Goal: Information Seeking & Learning: Learn about a topic

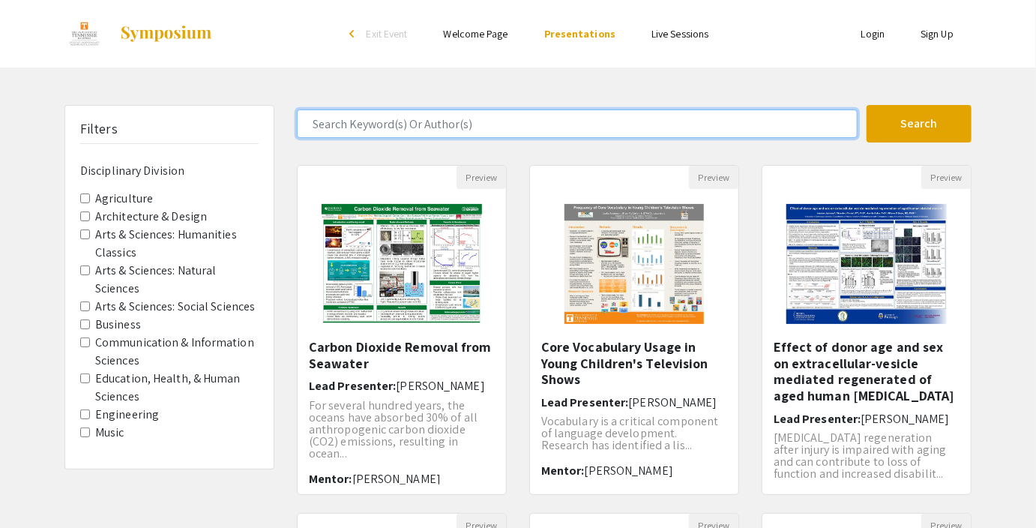
click at [397, 115] on input "Search Keyword(s) Or Author(s)" at bounding box center [577, 123] width 561 height 28
type input "[PERSON_NAME]"
click at [867, 105] on button "Search" at bounding box center [919, 123] width 105 height 37
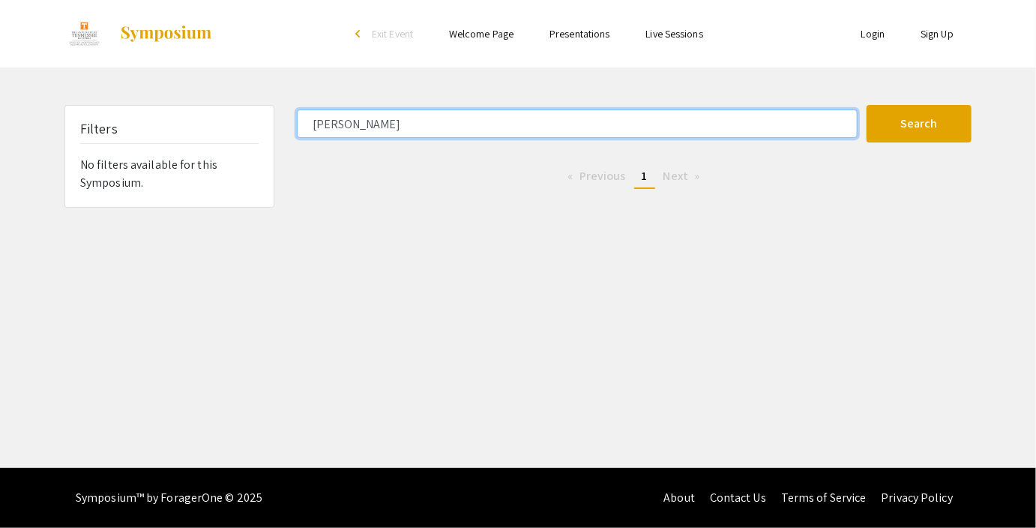
drag, startPoint x: 412, startPoint y: 112, endPoint x: 271, endPoint y: 130, distance: 141.3
click at [297, 130] on input "[PERSON_NAME]" at bounding box center [577, 123] width 561 height 28
type input "[PERSON_NAME]"
click at [867, 105] on button "Search" at bounding box center [919, 123] width 105 height 37
drag, startPoint x: 363, startPoint y: 124, endPoint x: 217, endPoint y: 142, distance: 147.2
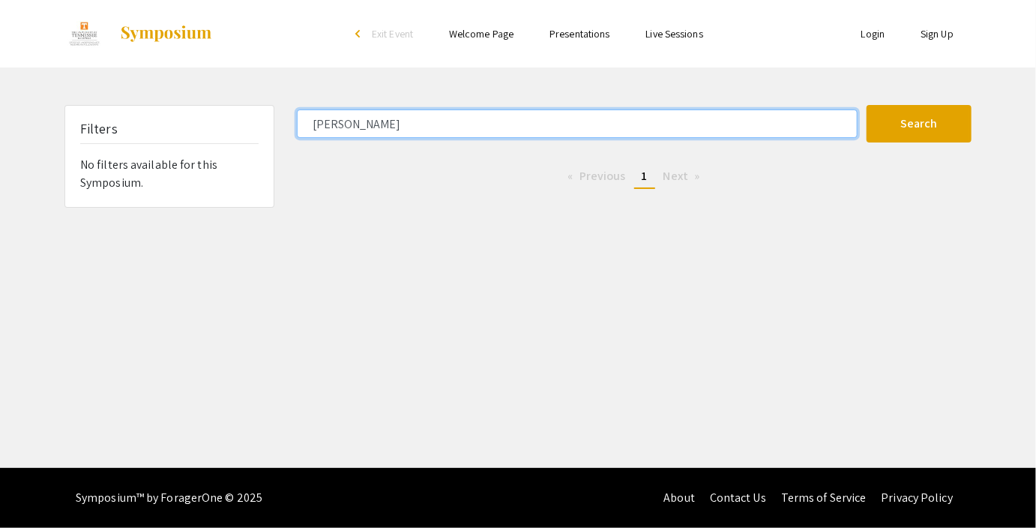
click at [297, 138] on input "[PERSON_NAME]" at bounding box center [577, 123] width 561 height 28
click at [867, 105] on button "Search" at bounding box center [919, 123] width 105 height 37
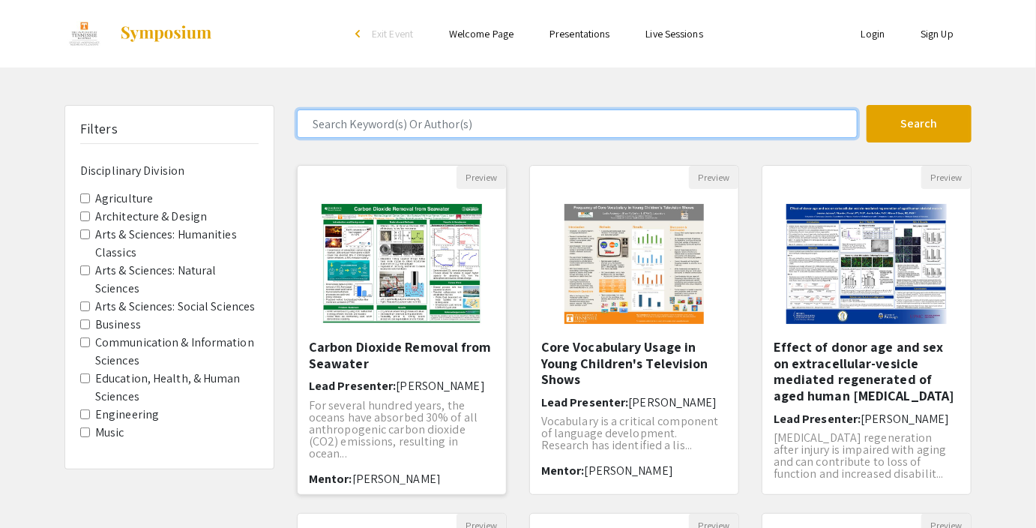
scroll to position [95, 0]
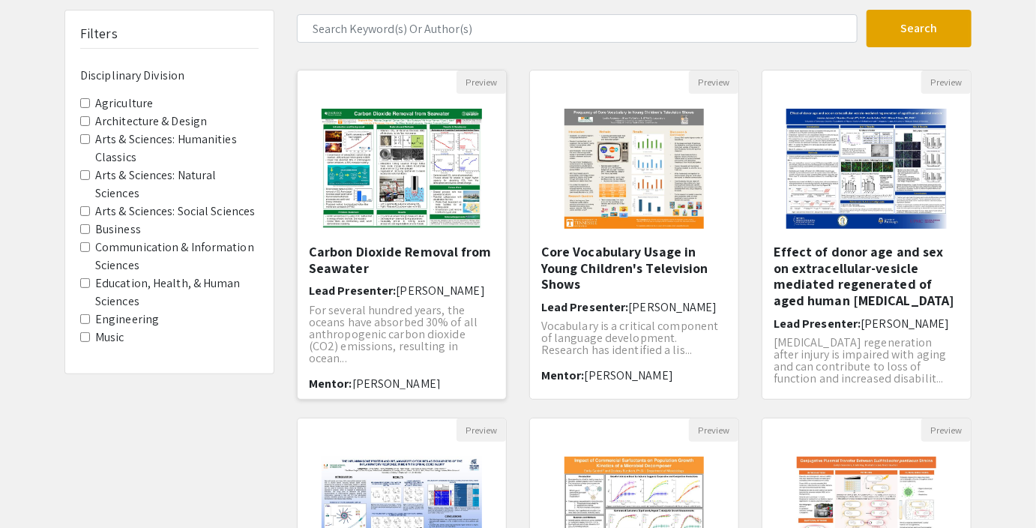
click at [469, 219] on img "Open Presentation <p>Carbon Dioxide Removal from Seawater</p>" at bounding box center [402, 169] width 190 height 150
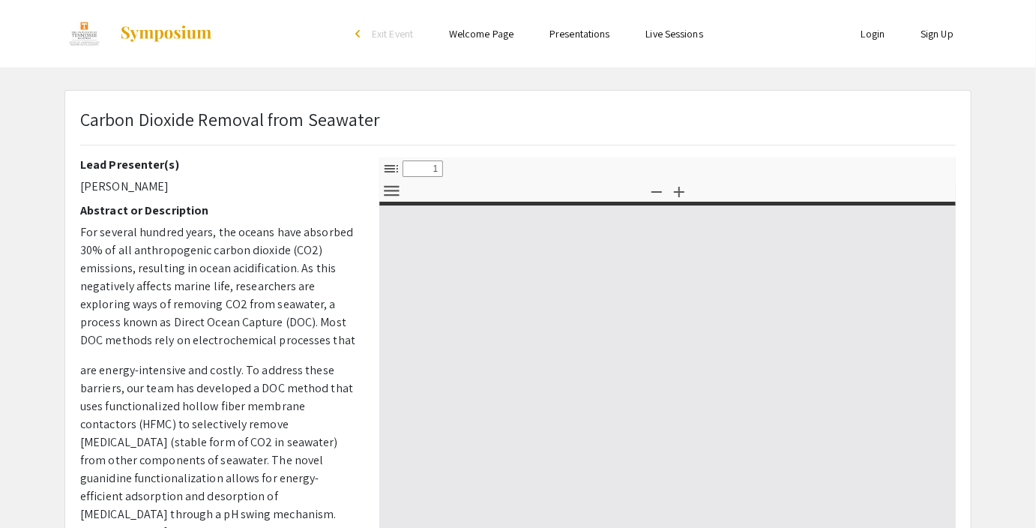
select select "custom"
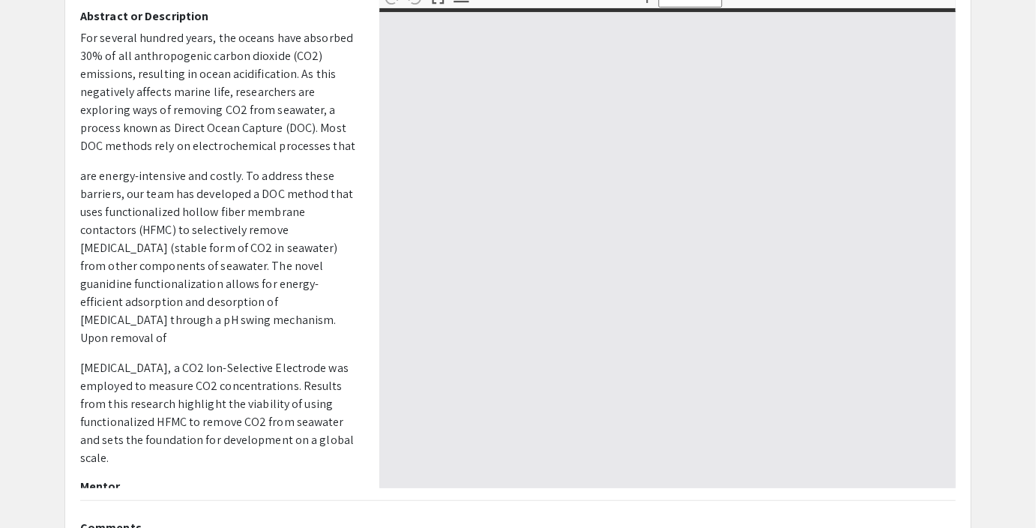
type input "0"
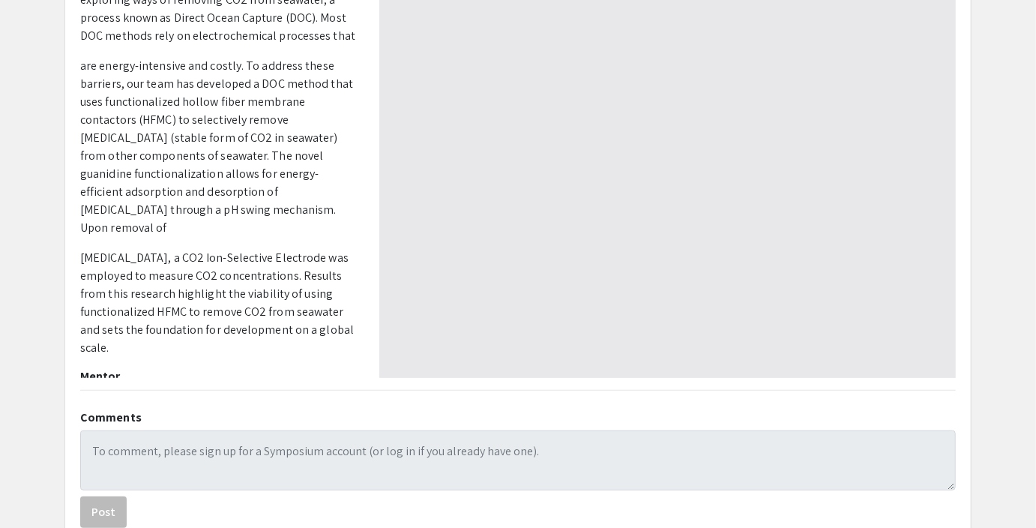
scroll to position [402, 0]
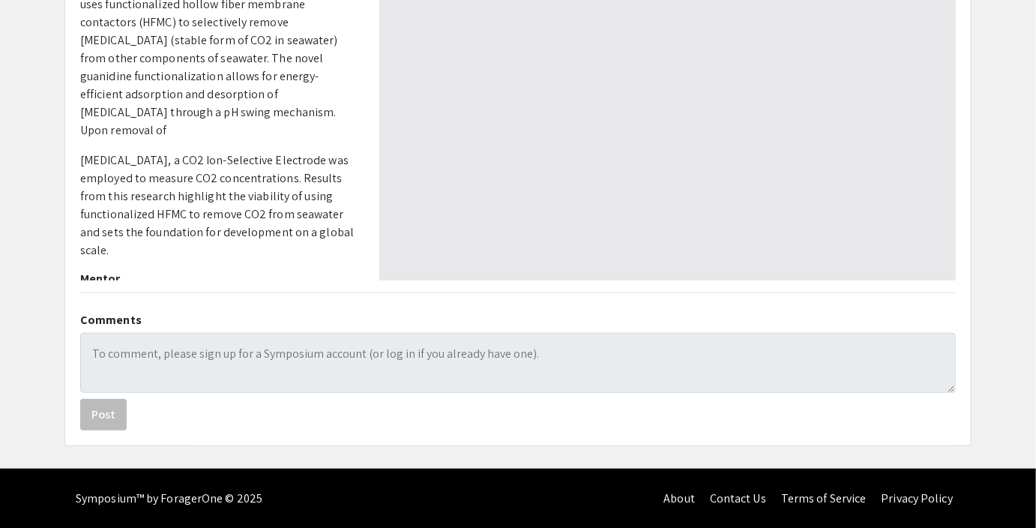
select select "auto"
type input "1"
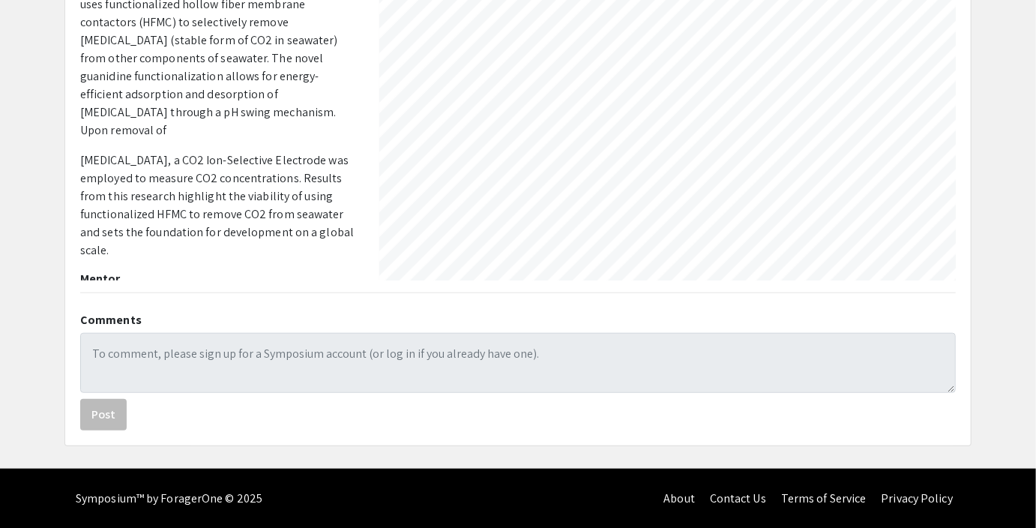
scroll to position [0, 0]
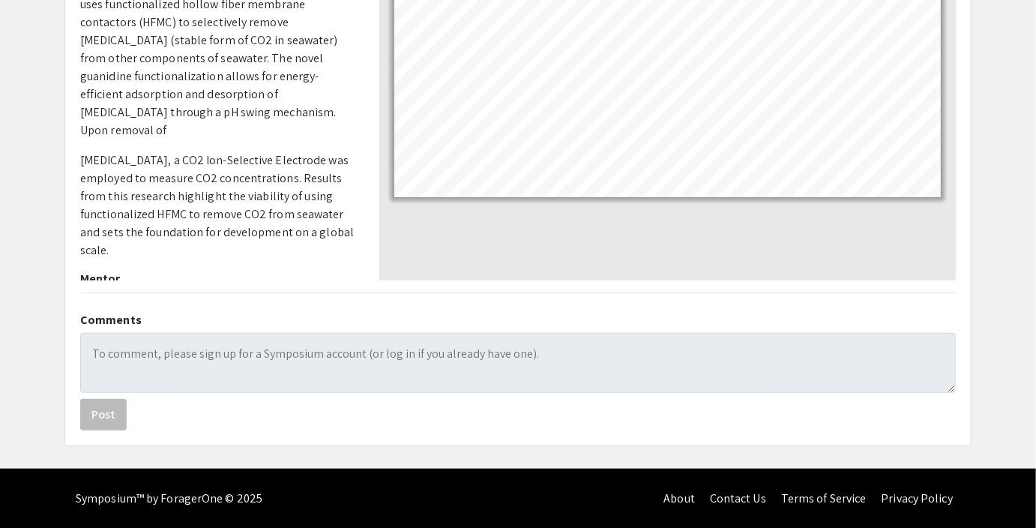
select select "custom"
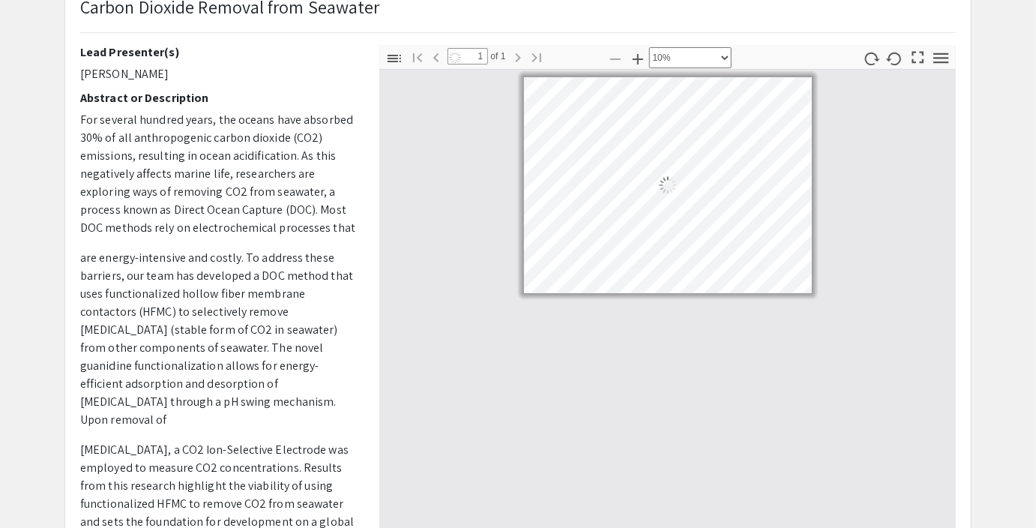
scroll to position [13, 0]
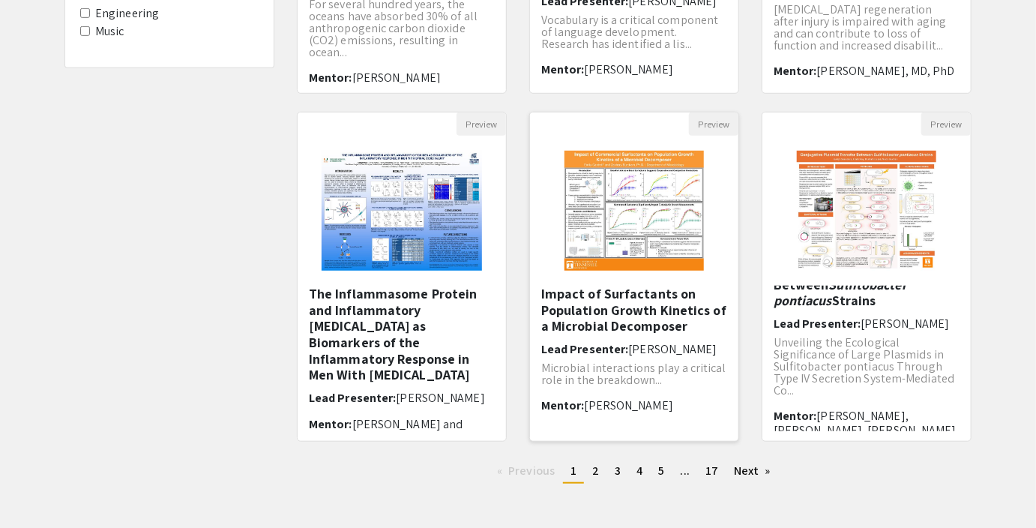
scroll to position [399, 0]
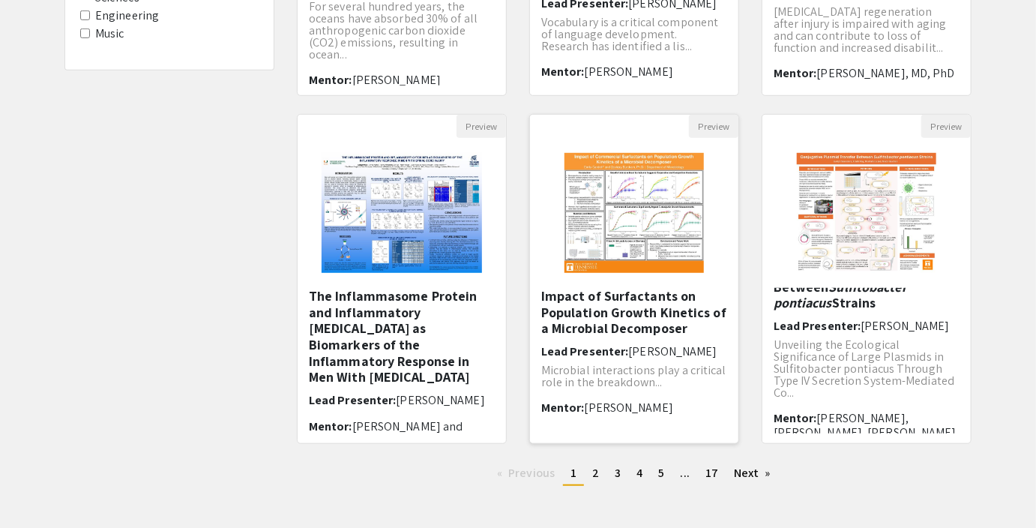
click at [637, 279] on img "Open Presentation <p>Impact of Surfactants on Population Growth Kinetics of a M…" at bounding box center [635, 213] width 170 height 150
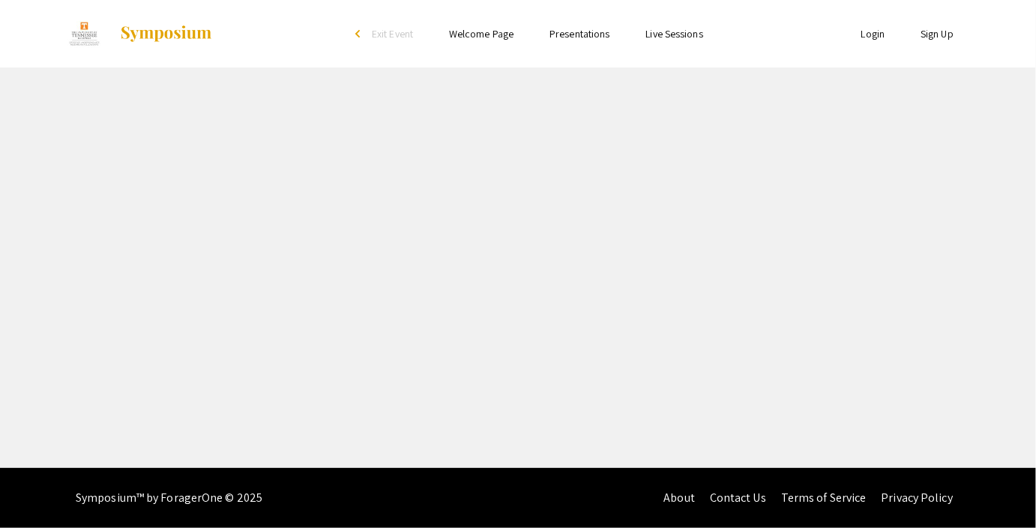
select select "custom"
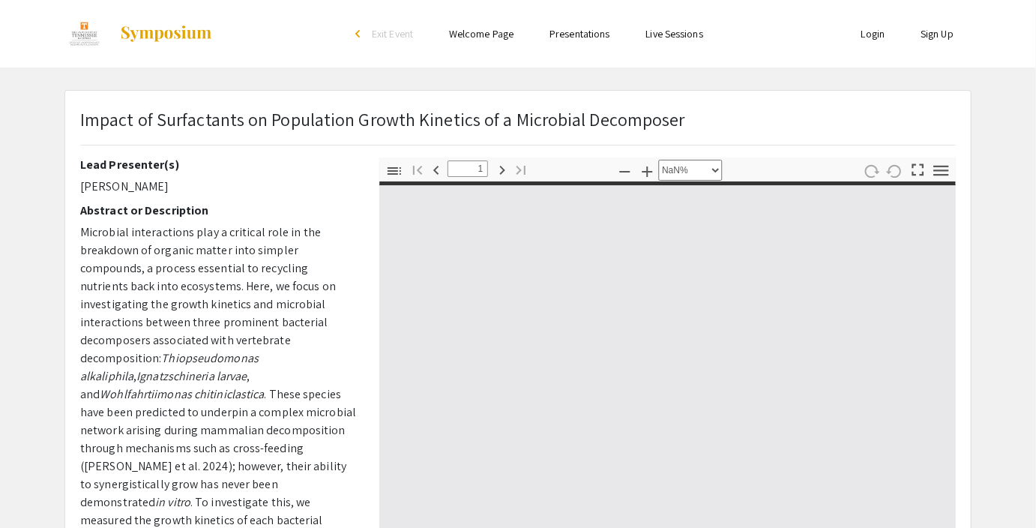
type input "0"
select select "custom"
type input "1"
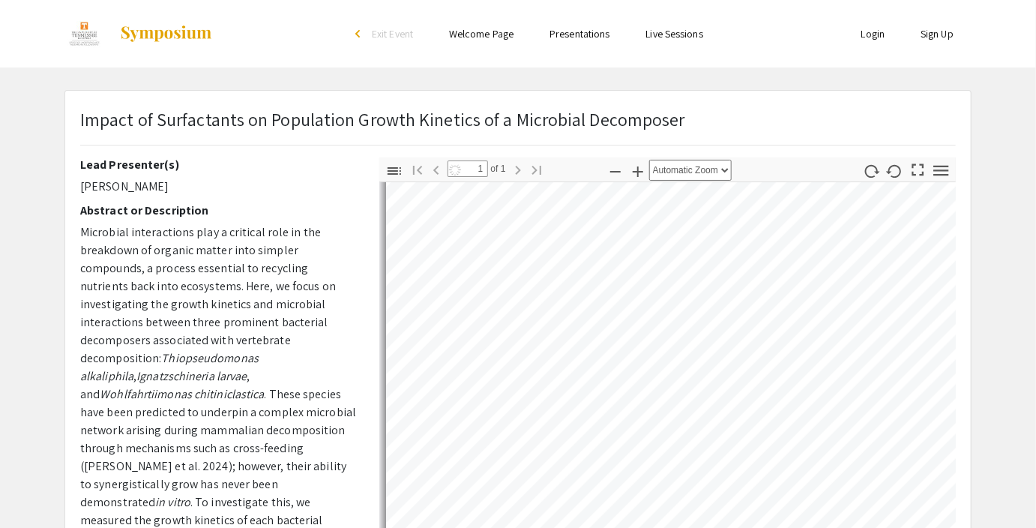
scroll to position [2105, 0]
select select "auto"
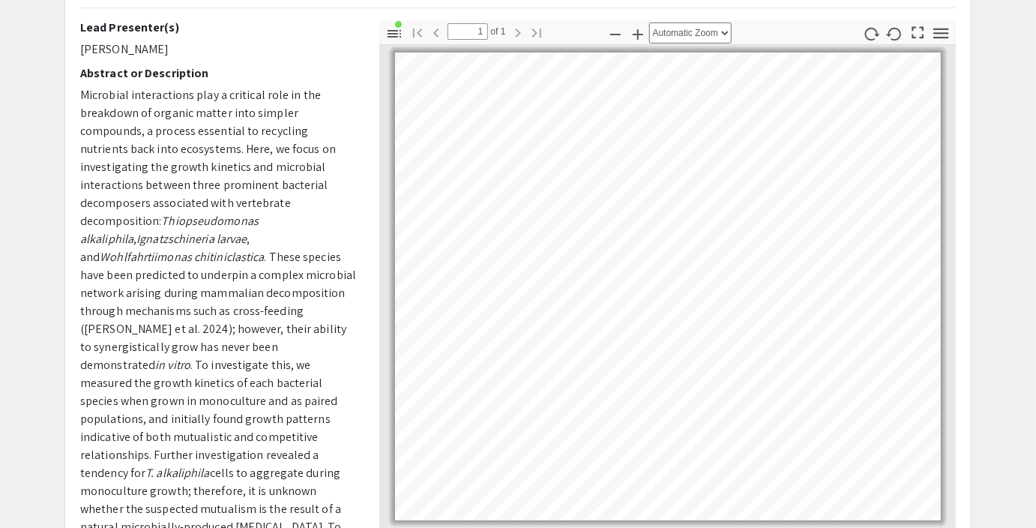
scroll to position [138, 0]
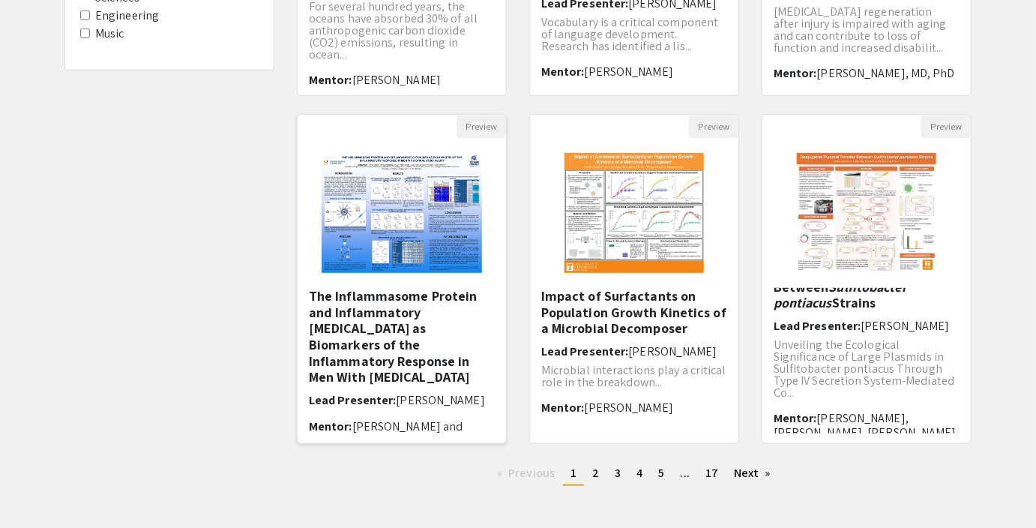
scroll to position [448, 0]
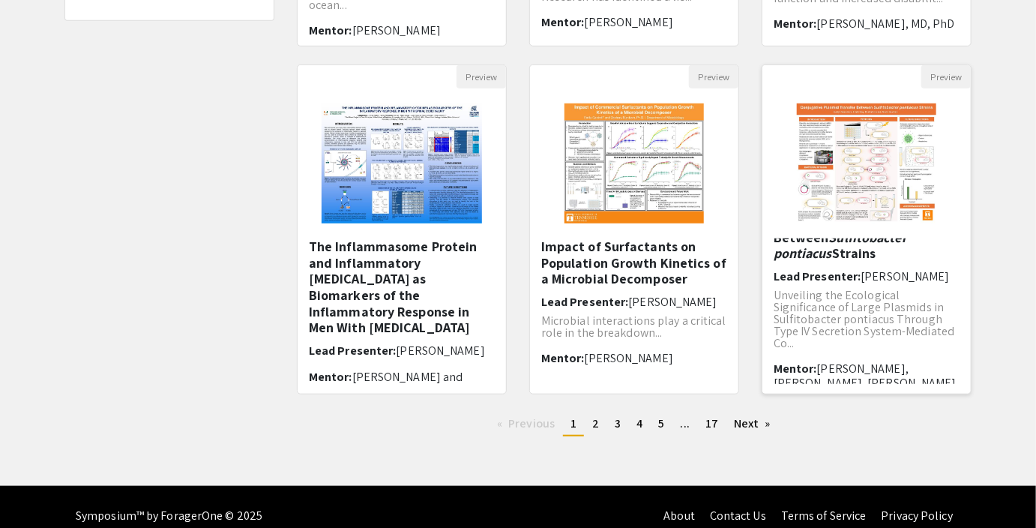
click at [869, 270] on span "[PERSON_NAME]" at bounding box center [905, 276] width 88 height 16
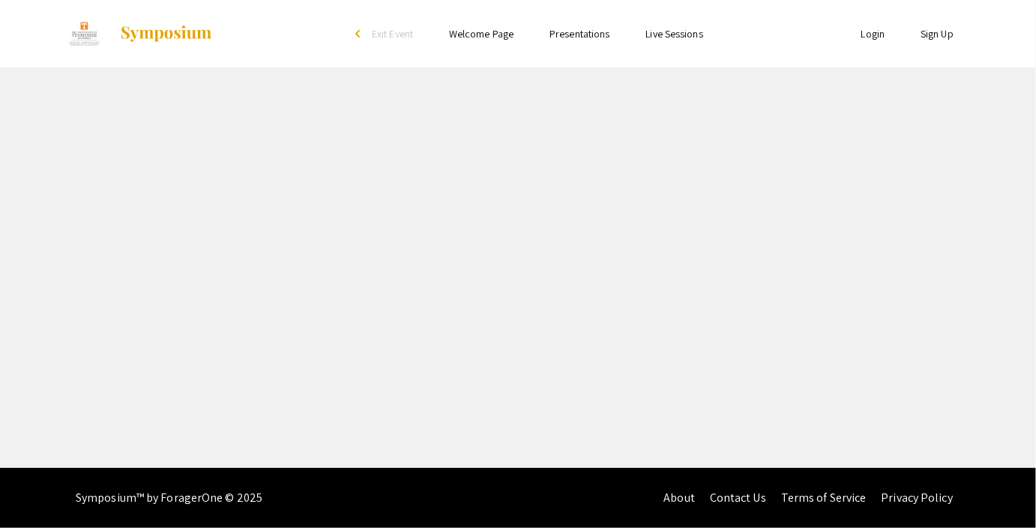
select select "custom"
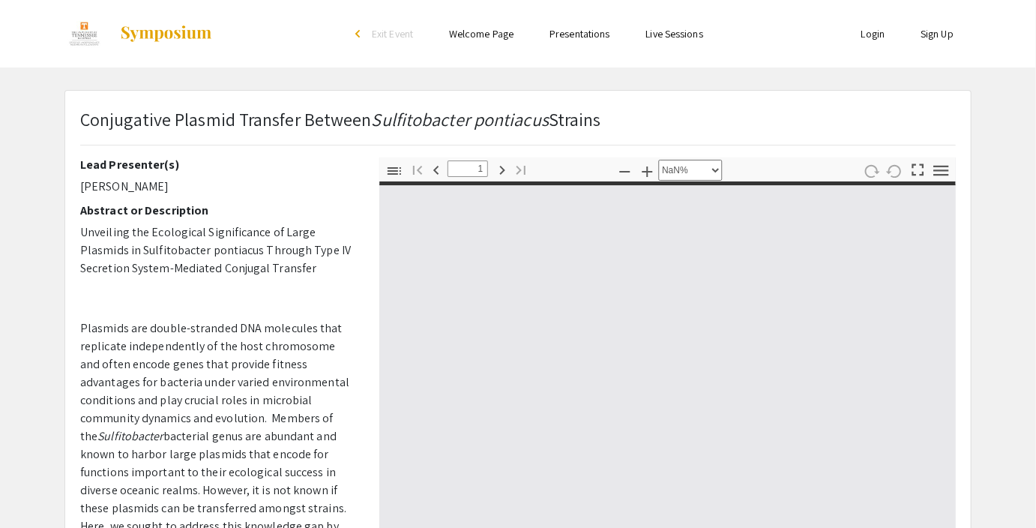
type input "0"
select select "custom"
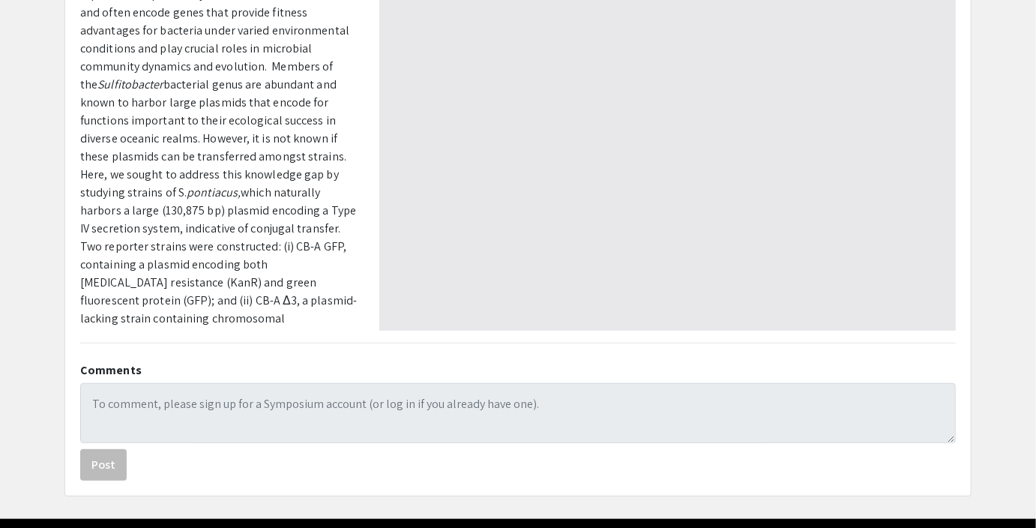
type input "1"
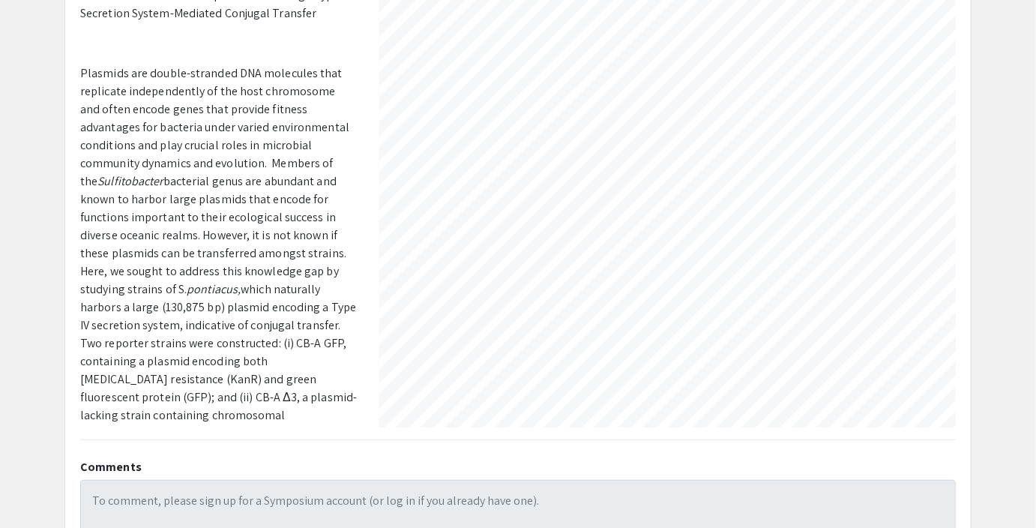
scroll to position [0, 215]
select select "auto"
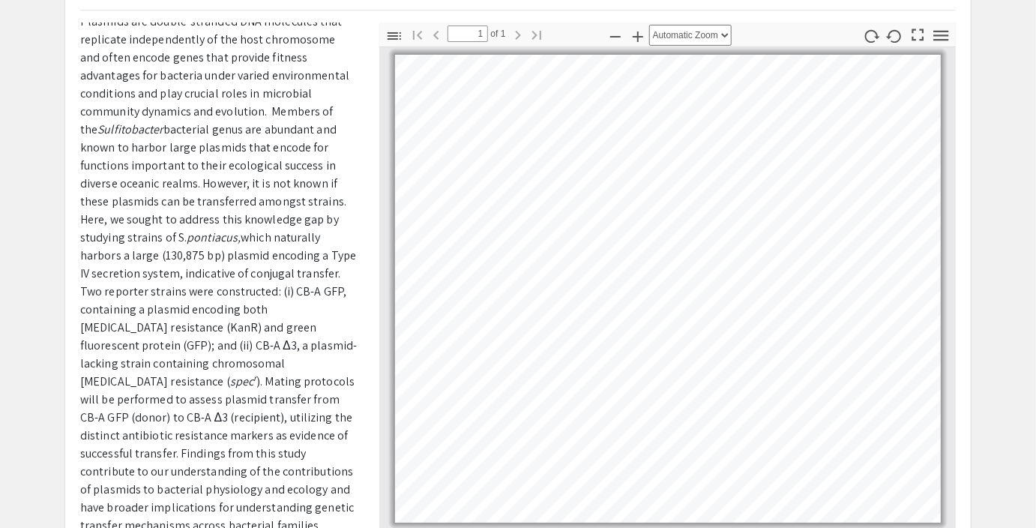
scroll to position [188, 0]
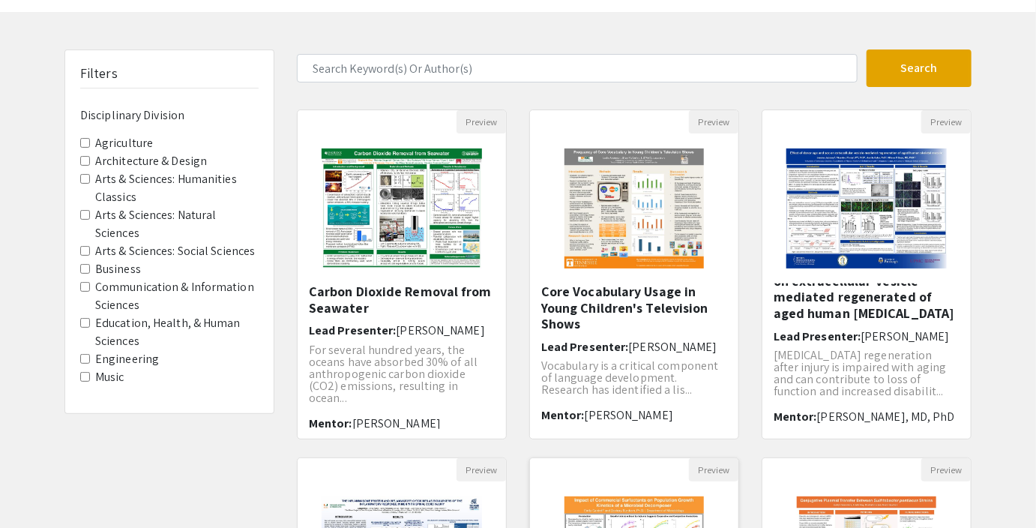
scroll to position [57, 0]
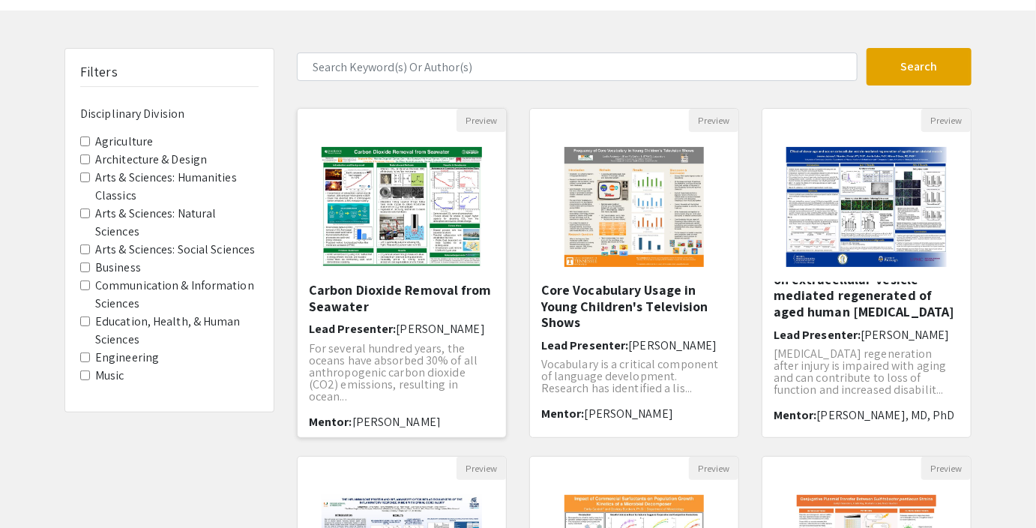
click at [411, 271] on img "Open Presentation <p>Carbon Dioxide Removal from Seawater</p>" at bounding box center [402, 207] width 190 height 150
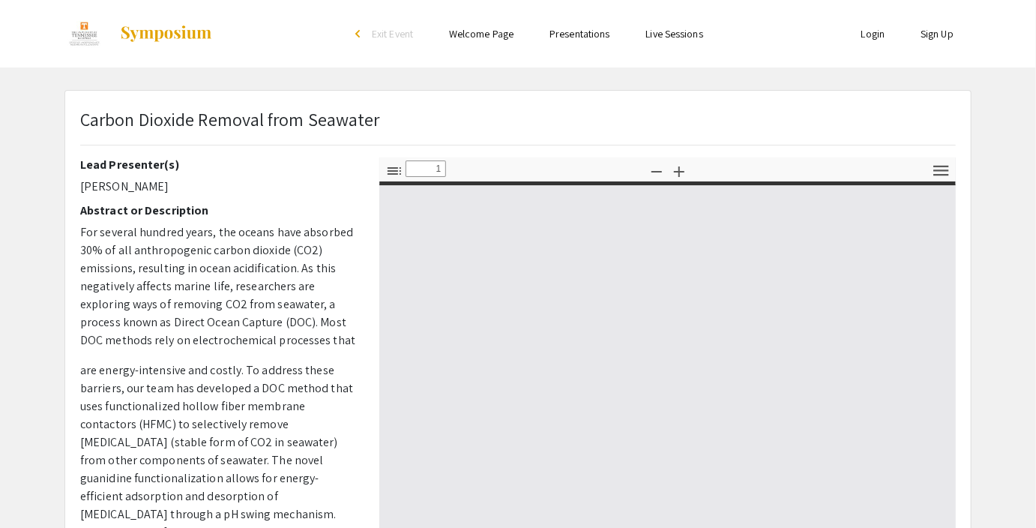
select select "custom"
type input "0"
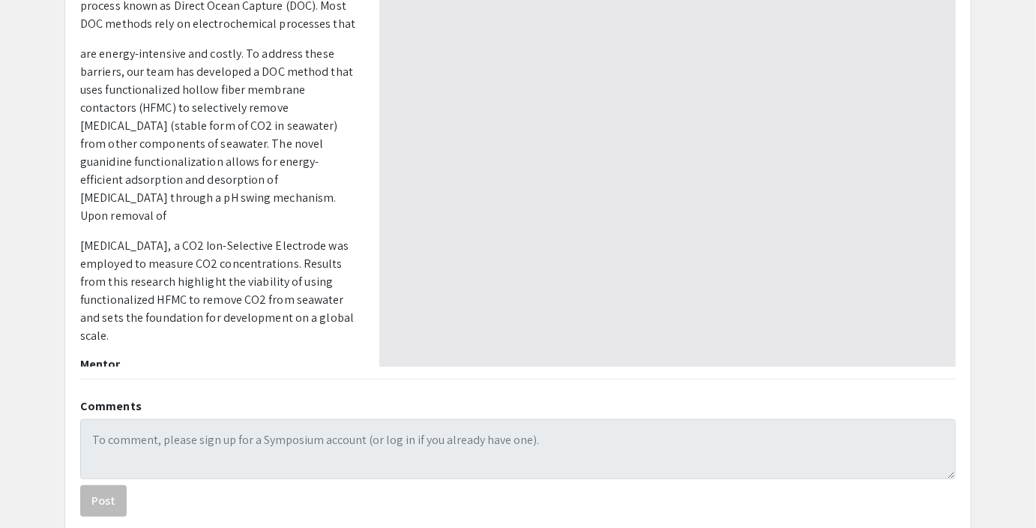
select select "auto"
type input "1"
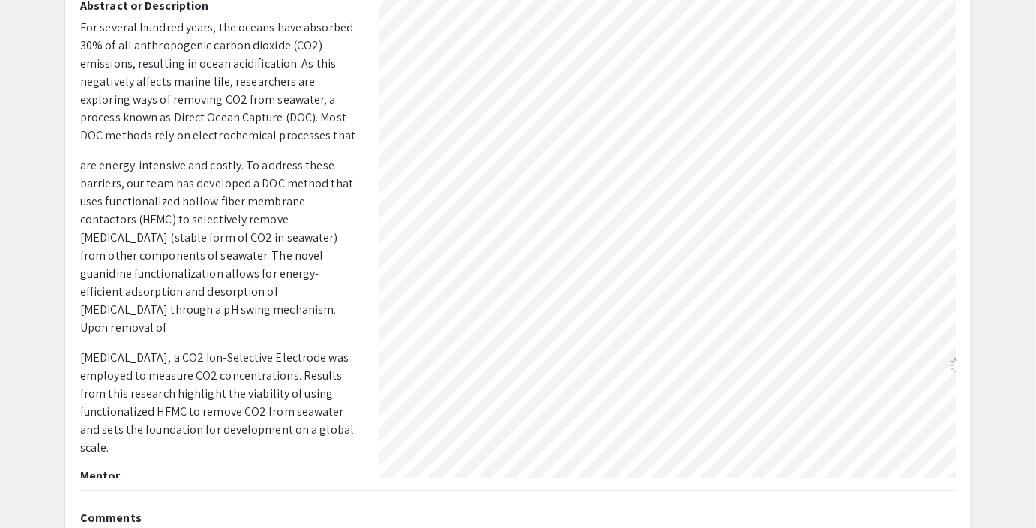
scroll to position [484, 416]
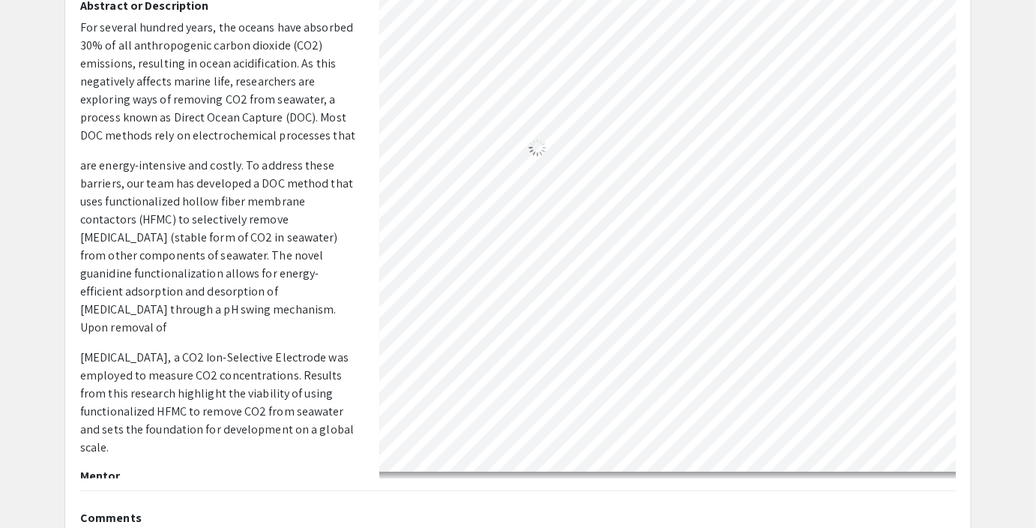
select select "custom"
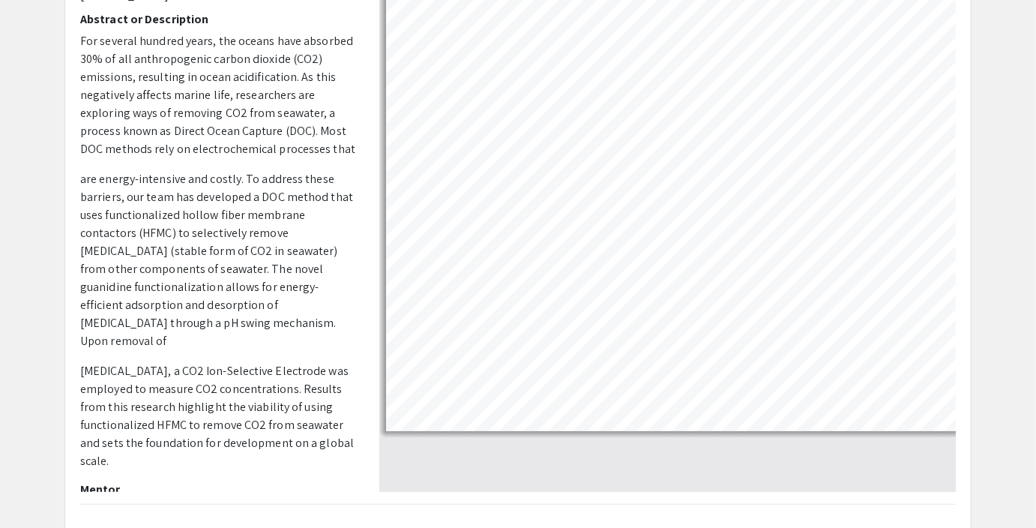
scroll to position [190, 0]
